Goal: Find specific page/section: Find specific page/section

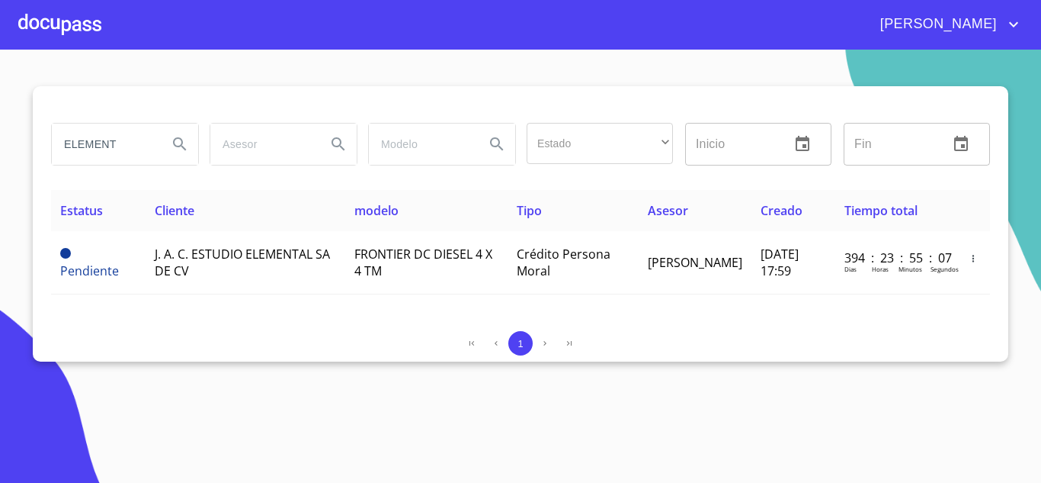
drag, startPoint x: 142, startPoint y: 137, endPoint x: 0, endPoint y: 151, distance: 142.5
click at [0, 151] on section "ELEMENT Estado ​ ​ Inicio ​ Fin ​ Estatus Cliente modelo Tipo Asesor Creado Tie…" at bounding box center [520, 266] width 1041 height 433
type input "ARRENDA"
click at [172, 146] on icon "Search" at bounding box center [180, 144] width 18 height 18
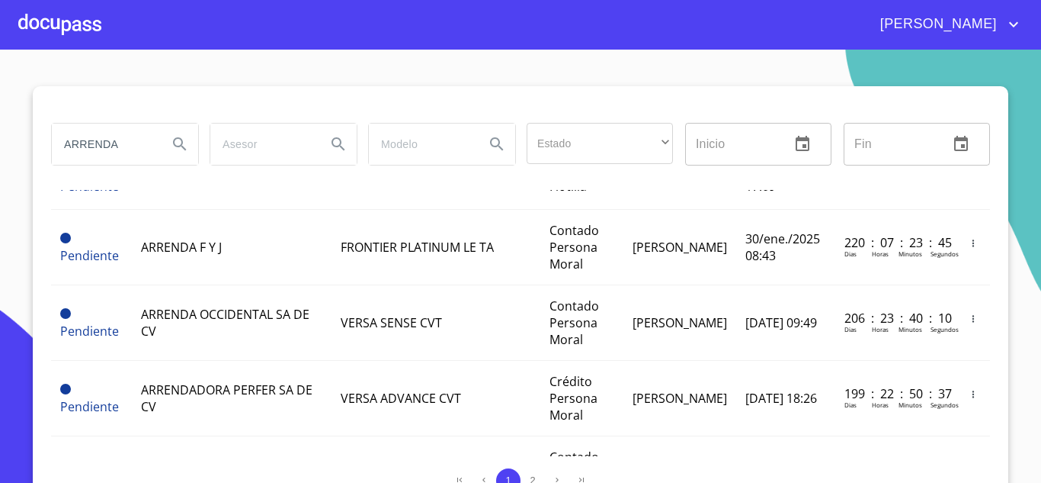
scroll to position [1712, 0]
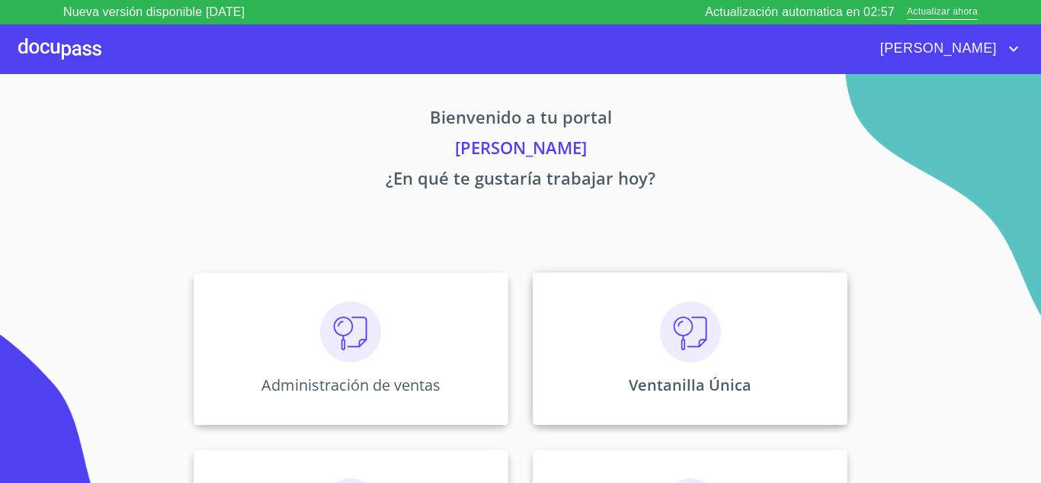
click at [714, 335] on img at bounding box center [690, 331] width 61 height 61
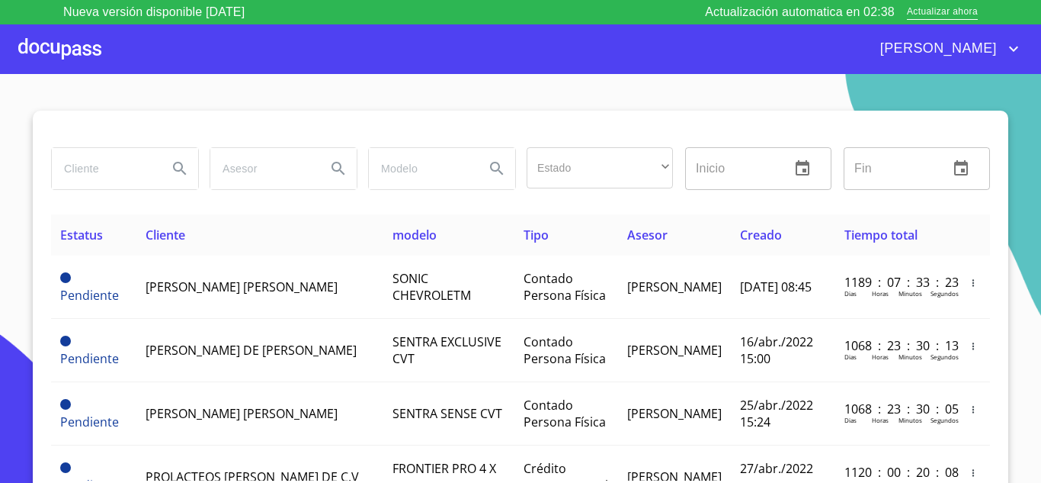
click at [72, 173] on input "search" at bounding box center [104, 168] width 104 height 41
click at [175, 169] on icon "Search" at bounding box center [179, 168] width 13 height 13
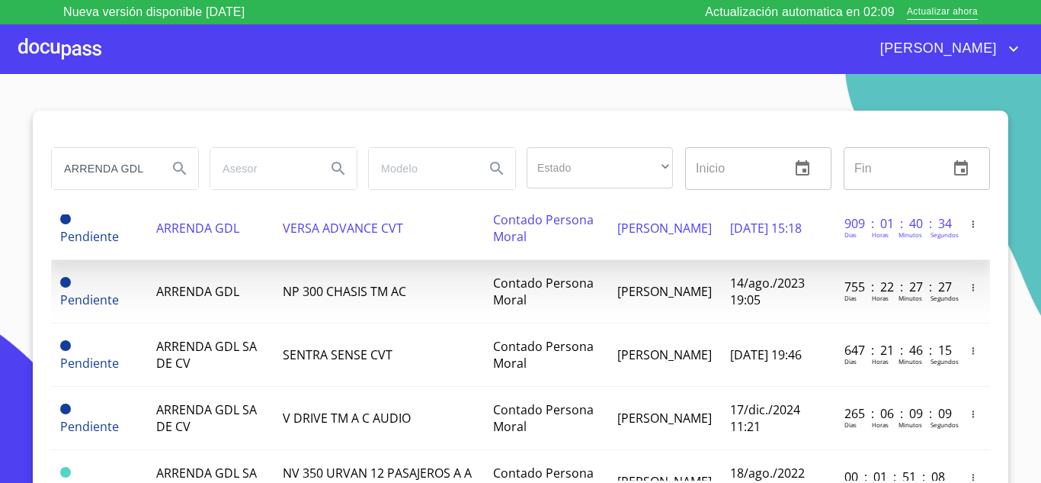
scroll to position [0, 0]
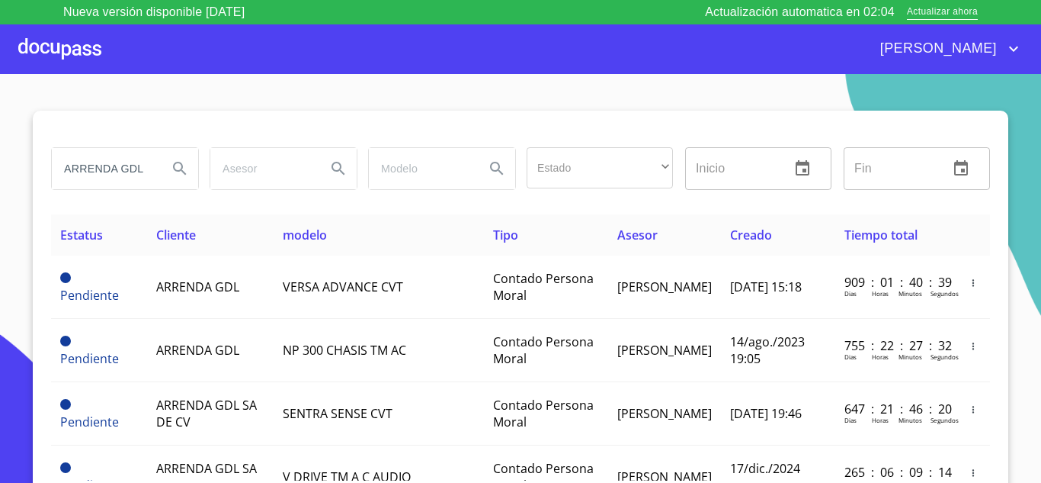
click at [142, 162] on input "ARRENDA GDL" at bounding box center [104, 168] width 104 height 41
type input "ARRENDA"
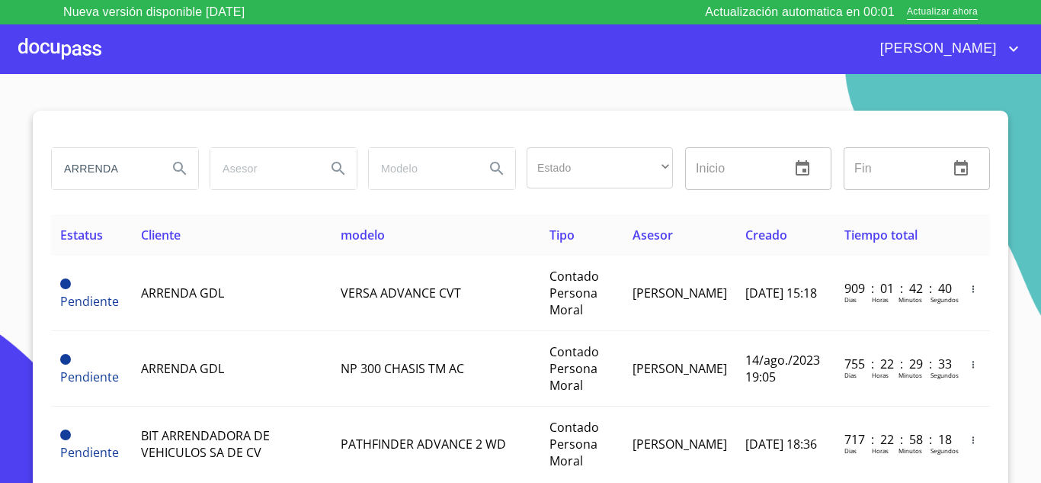
click at [458, 160] on input "search" at bounding box center [421, 168] width 104 height 41
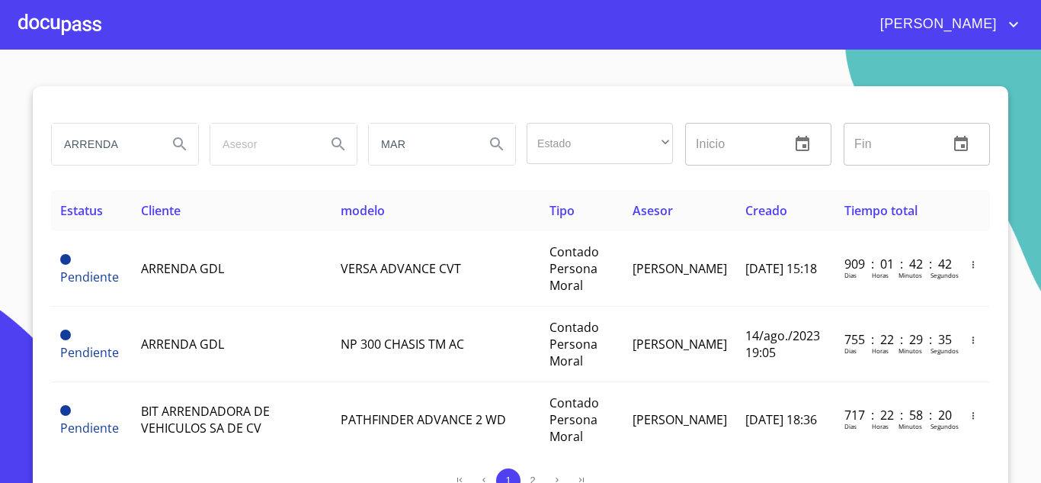
type input "MARZ"
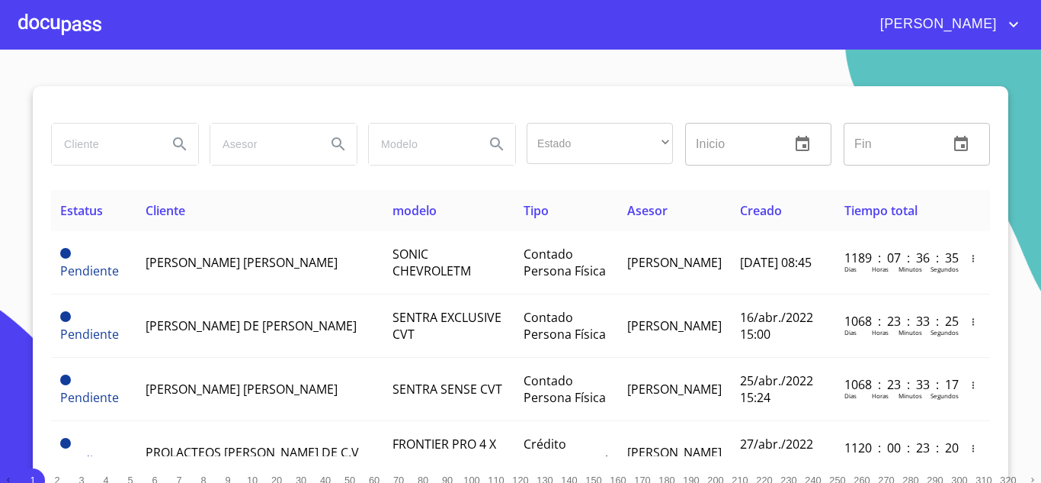
click at [152, 132] on div at bounding box center [125, 143] width 146 height 41
type input "ARRENDA GDL"
click at [171, 148] on icon "Search" at bounding box center [180, 144] width 18 height 18
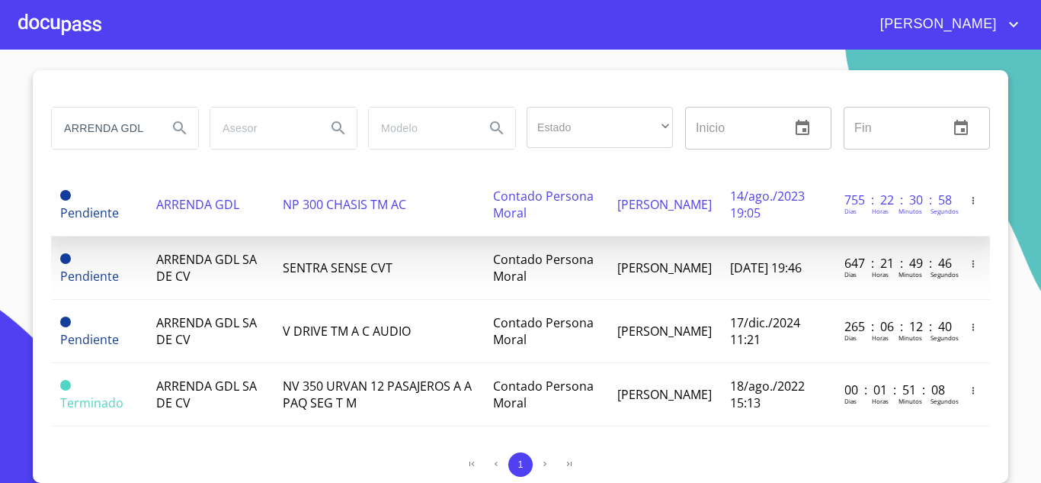
scroll to position [116, 0]
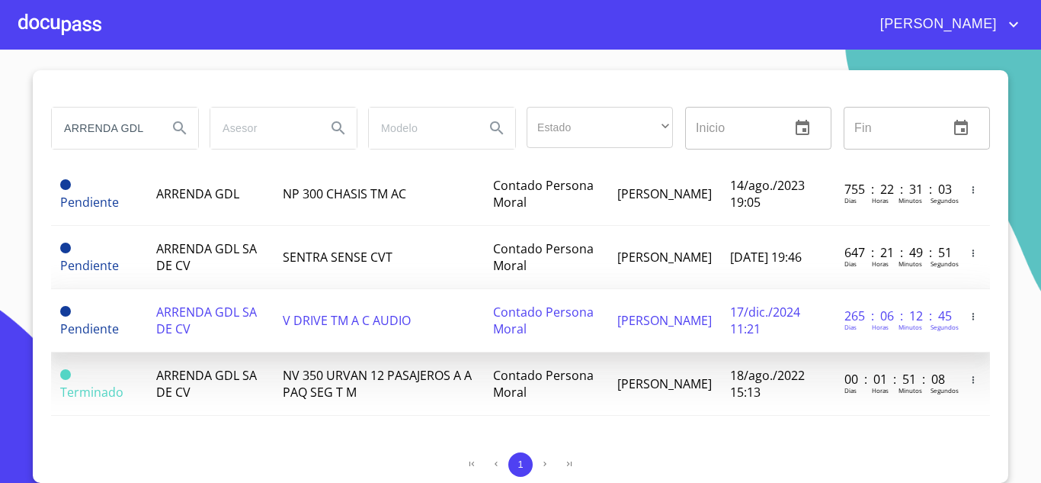
click at [184, 313] on span "ARRENDA GDL SA DE CV" at bounding box center [206, 320] width 101 height 34
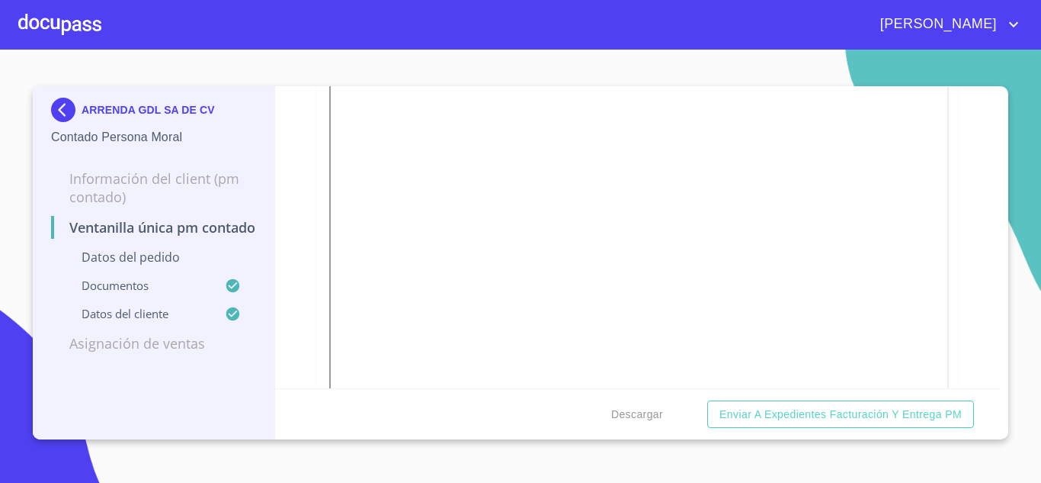
scroll to position [1982, 0]
